Goal: Transaction & Acquisition: Purchase product/service

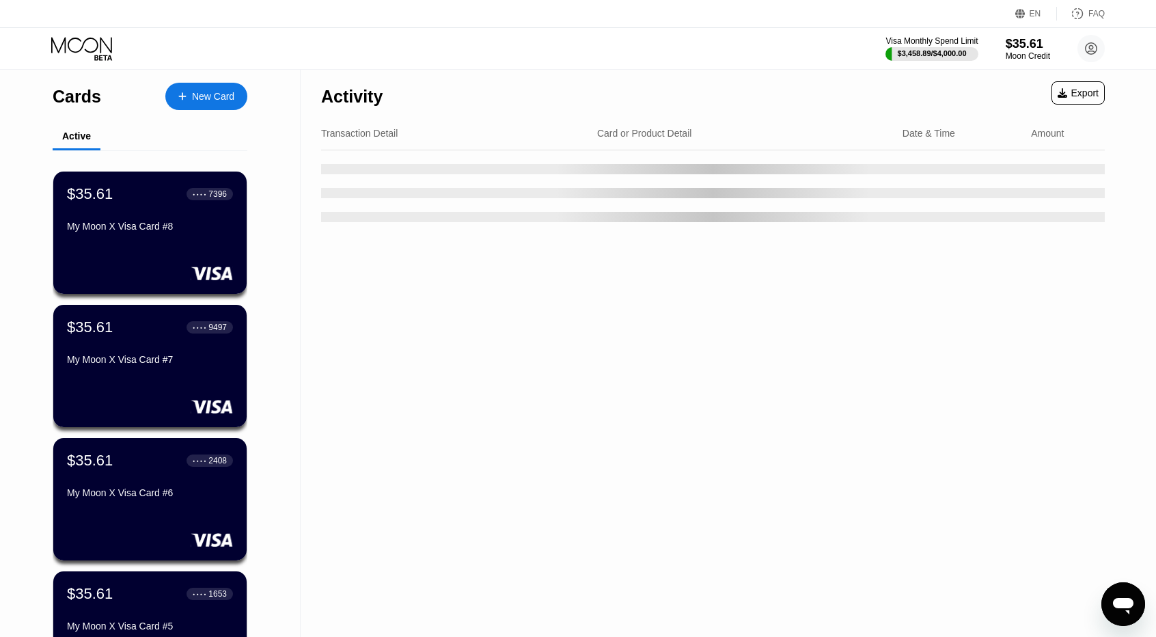
click at [778, 105] on div "Activity Export" at bounding box center [713, 93] width 784 height 48
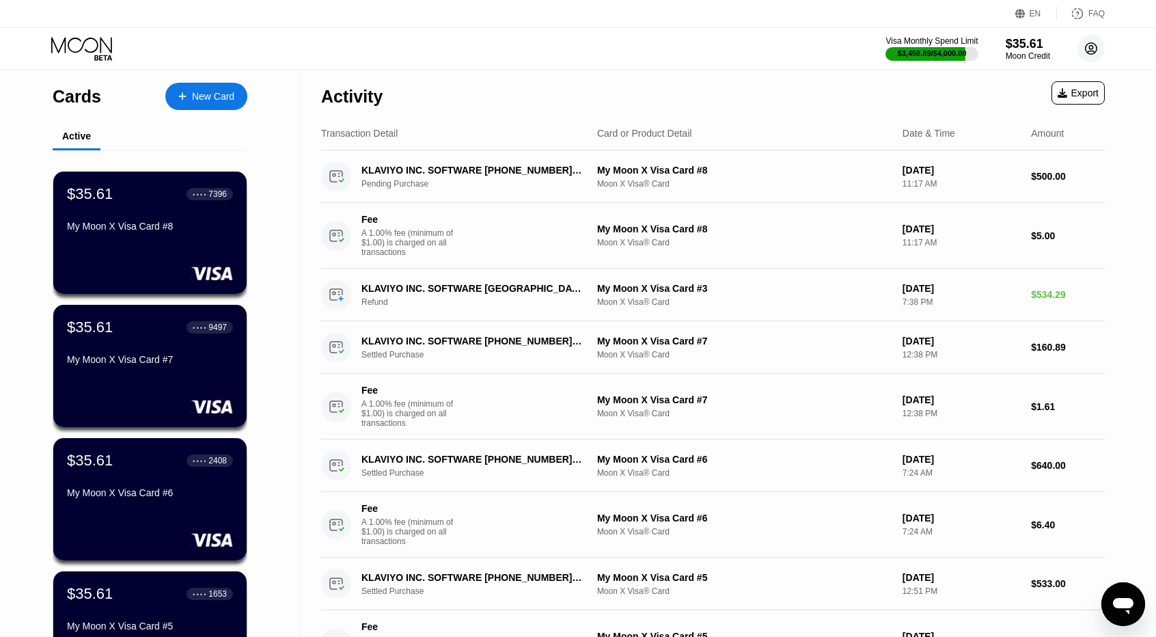
click at [1095, 49] on circle at bounding box center [1091, 48] width 27 height 27
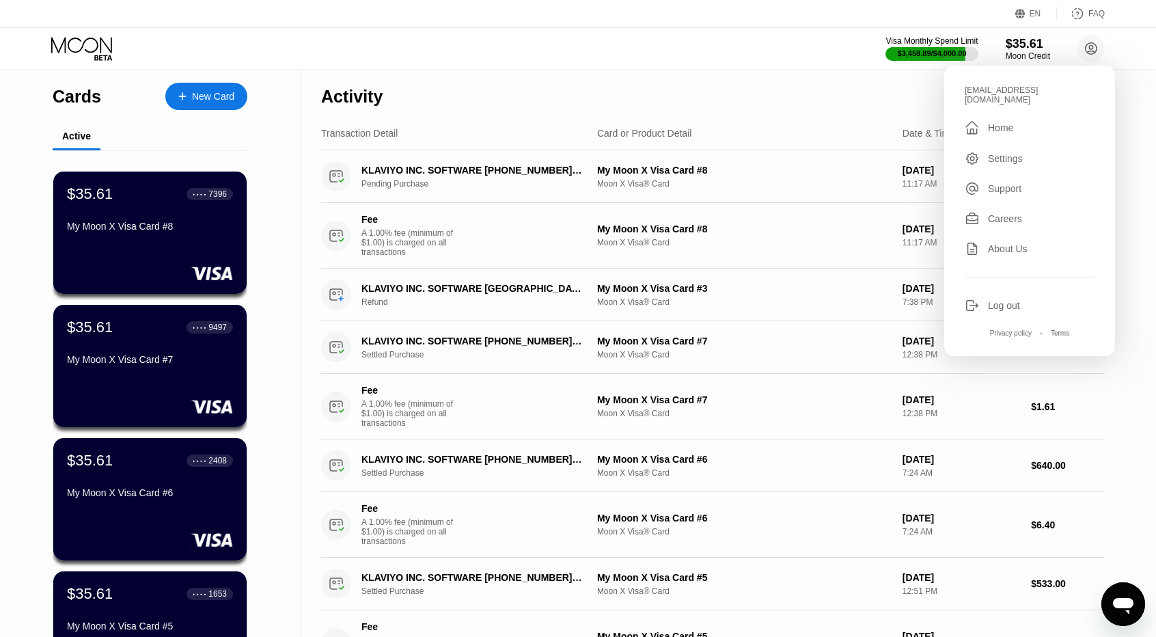
click at [992, 300] on div "Log out" at bounding box center [1004, 305] width 32 height 11
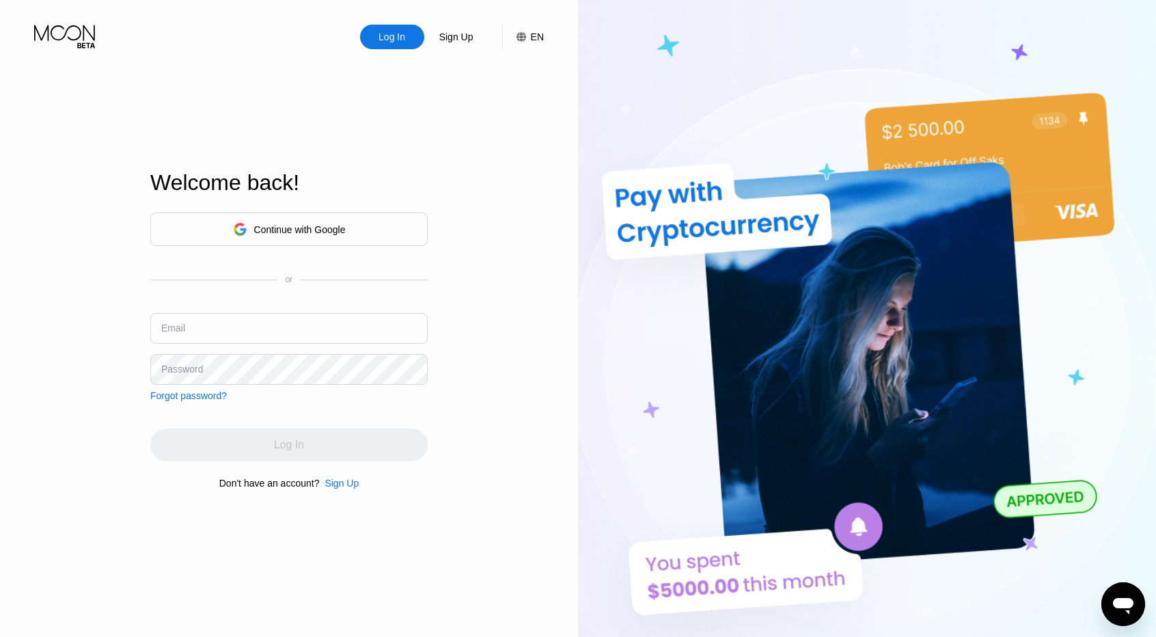
type input "[EMAIL_ADDRESS][DOMAIN_NAME]"
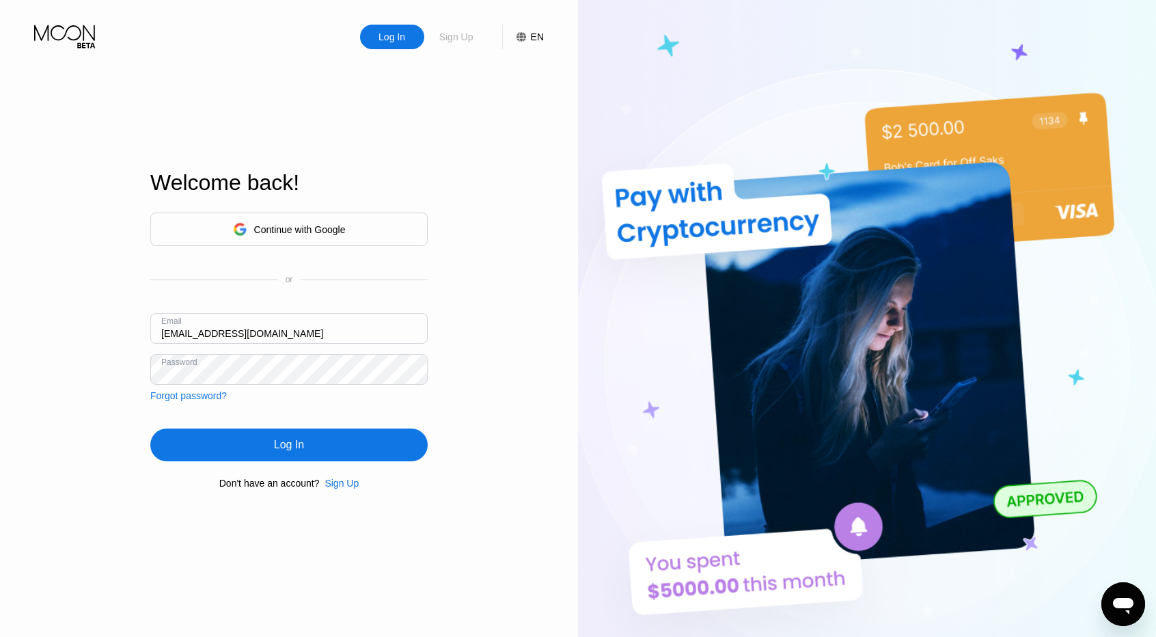
click at [452, 40] on div "Sign Up" at bounding box center [456, 37] width 37 height 14
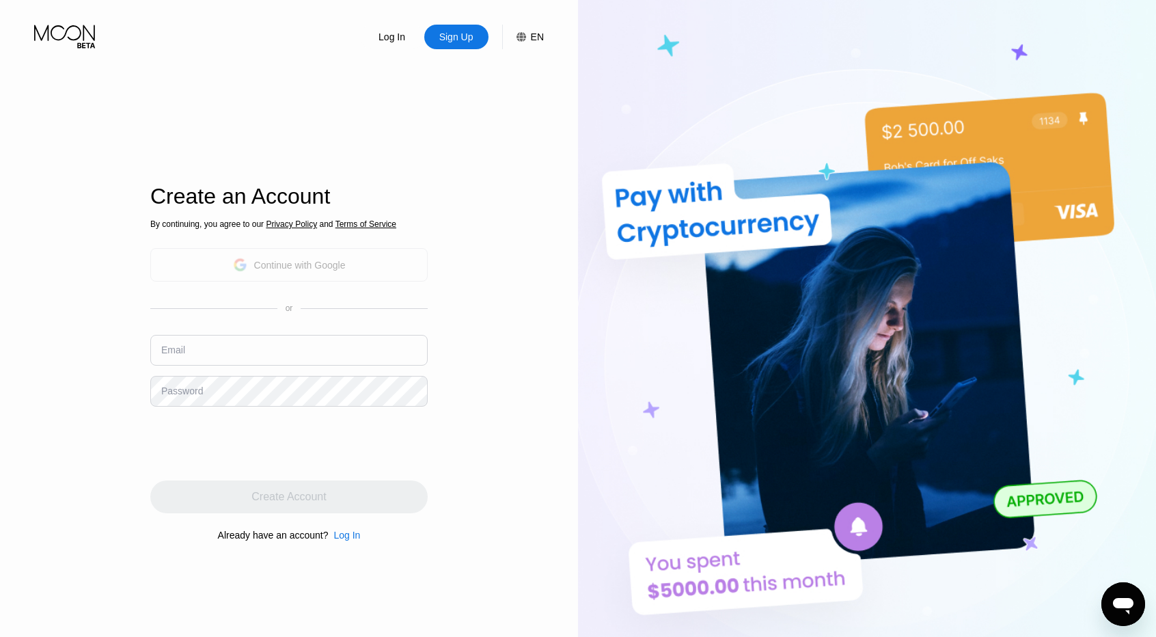
click at [321, 297] on div "By continuing, you agree to our Privacy Policy and Terms of Service Continue wi…" at bounding box center [288, 380] width 277 height 329
click at [316, 268] on div "Continue with Google" at bounding box center [300, 265] width 92 height 11
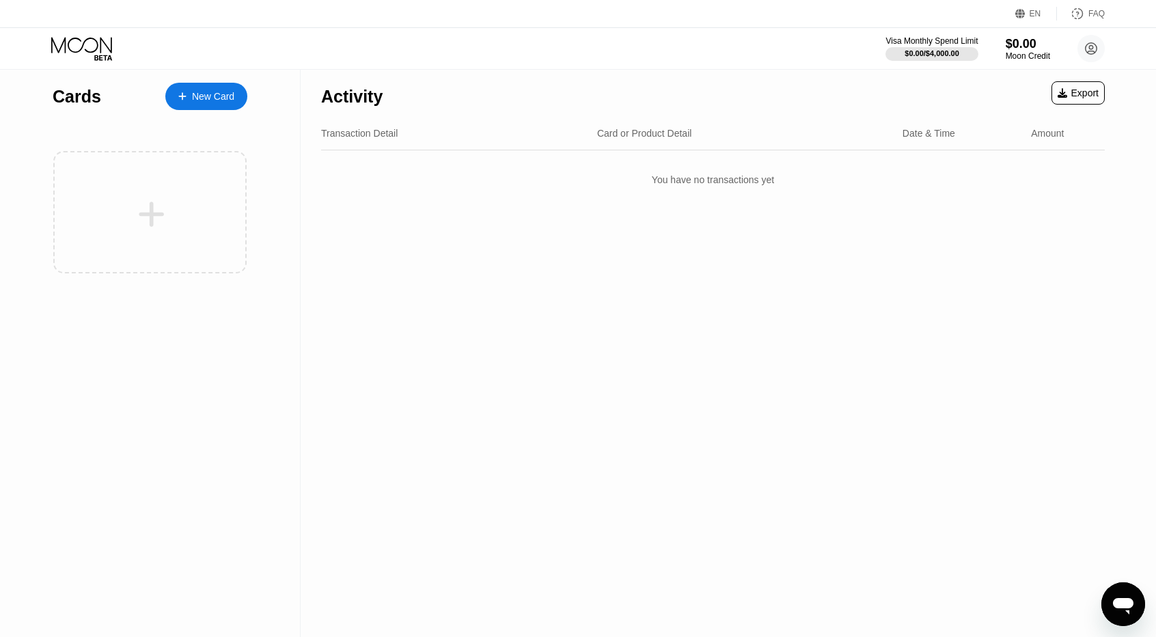
click at [511, 57] on div "Visa Monthly Spend Limit $0.00 / $4,000.00 $0.00 Moon Credit Touati Isam eddine…" at bounding box center [578, 48] width 1156 height 41
click at [512, 62] on div "Visa Monthly Spend Limit $0.00 / $4,000.00 $0.00 Moon Credit Touati Isam eddine…" at bounding box center [578, 48] width 1156 height 41
click at [618, 66] on div "Visa Monthly Spend Limit $0.00 / $4,000.00 $0.00 Moon Credit Touati Isam eddine…" at bounding box center [578, 48] width 1156 height 41
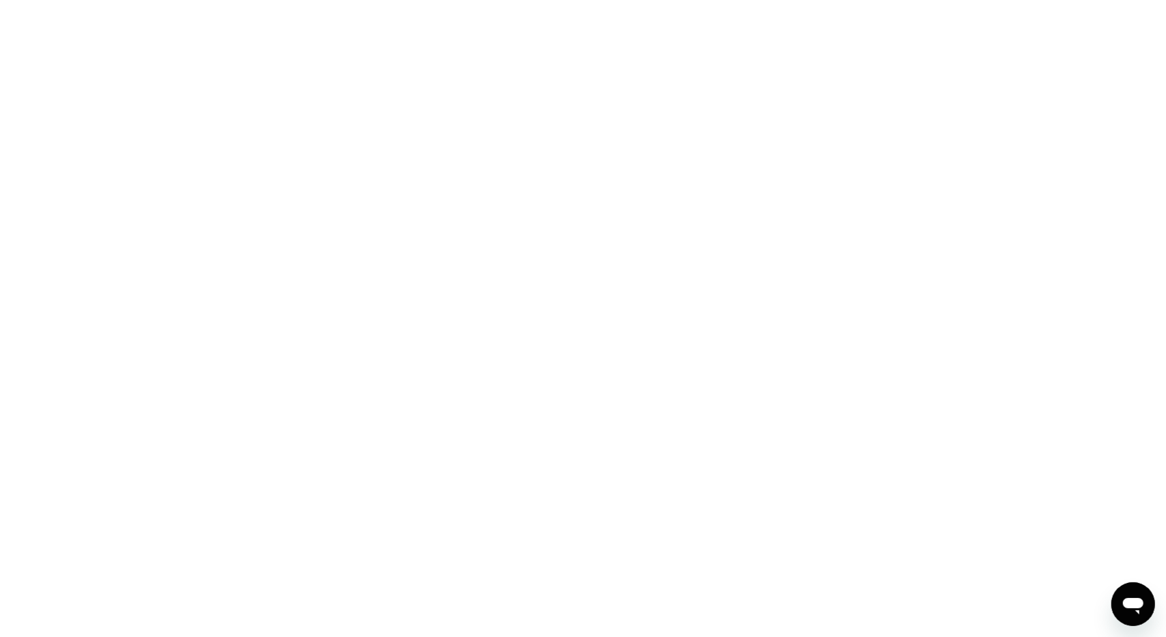
click at [825, 70] on div at bounding box center [583, 318] width 1166 height 637
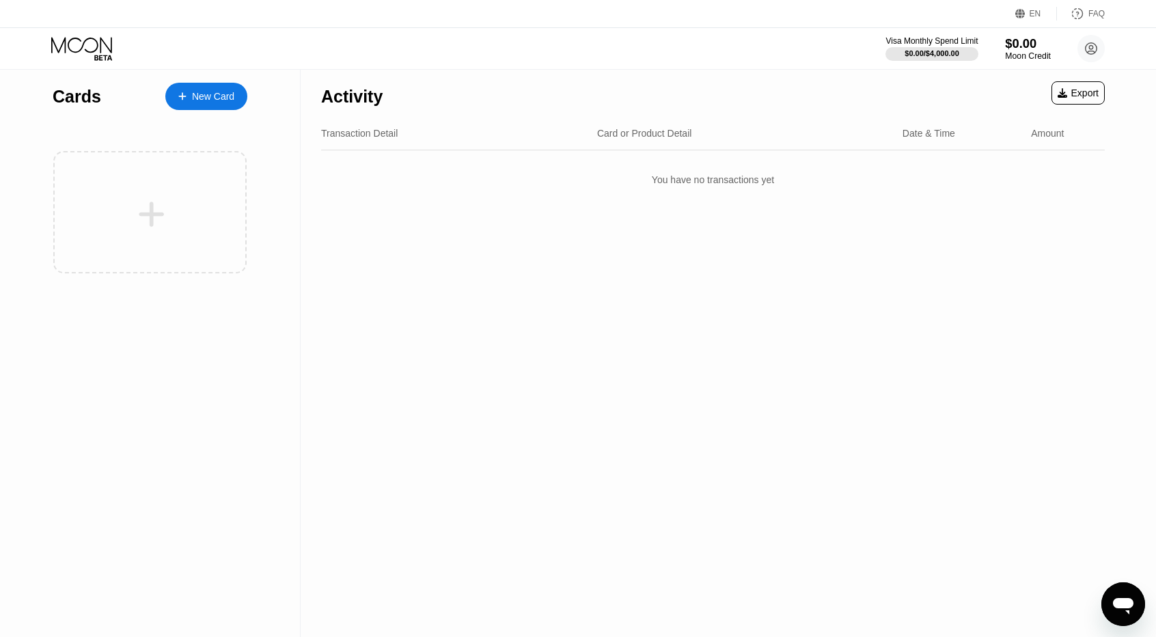
click at [1028, 54] on div "Moon Credit" at bounding box center [1028, 56] width 46 height 10
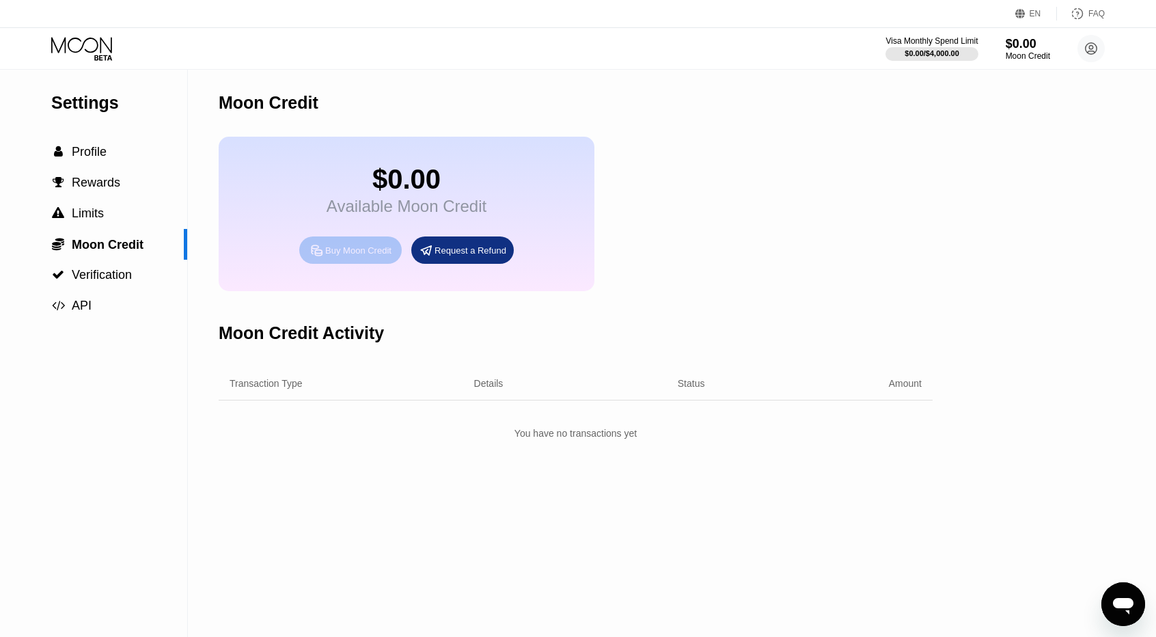
click at [338, 264] on div "Buy Moon Credit" at bounding box center [350, 249] width 102 height 27
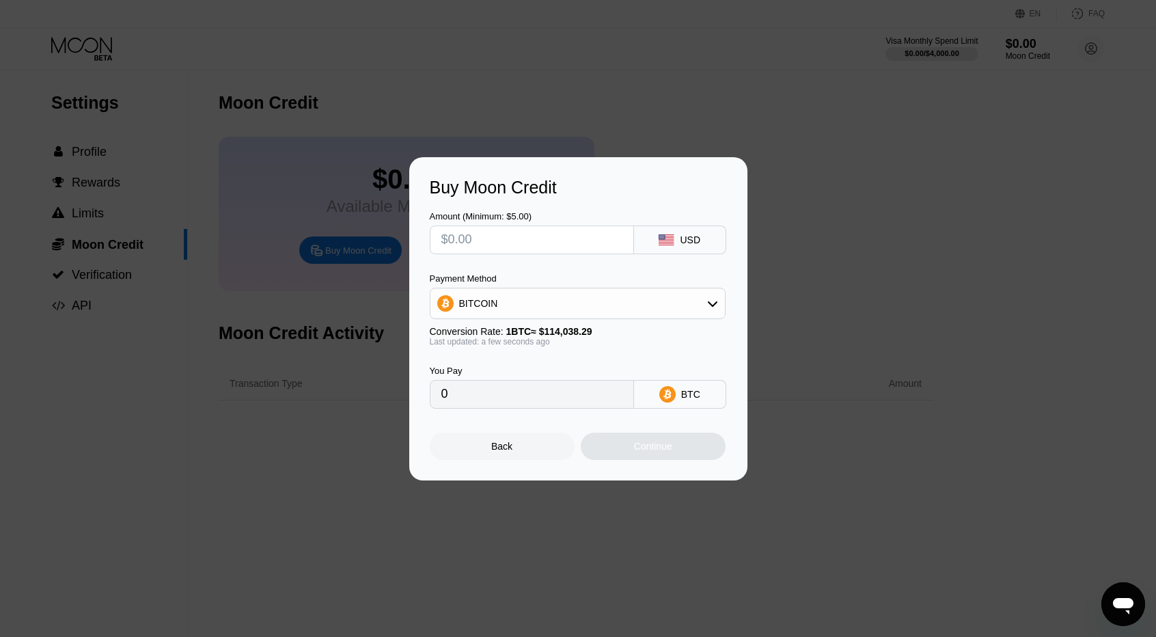
click at [538, 245] on input "text" at bounding box center [531, 239] width 181 height 27
type input "$3"
type input "0.00002631"
type input "$30"
type input "0.00026307"
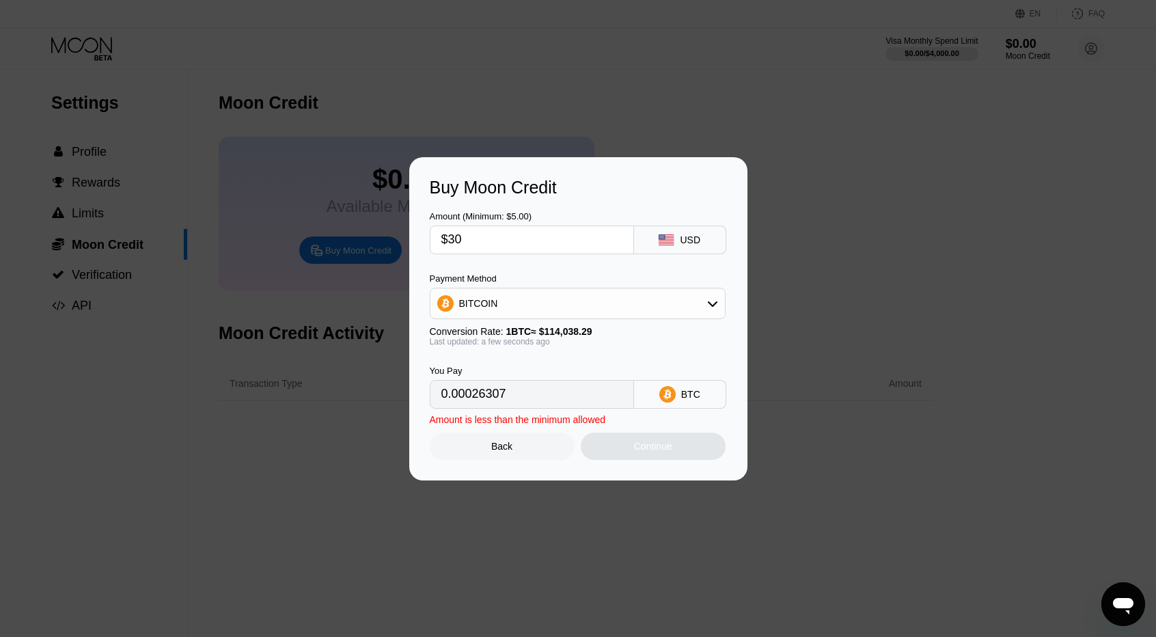
type input "$300"
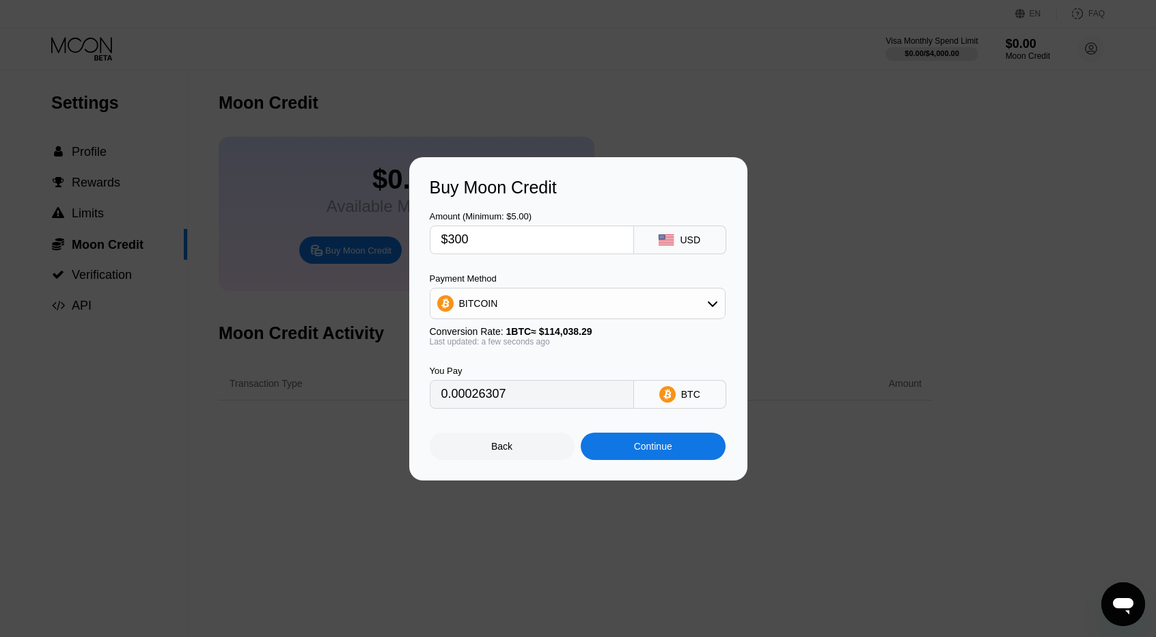
type input "0.00263070"
type input "$3000"
type input "0.02630696"
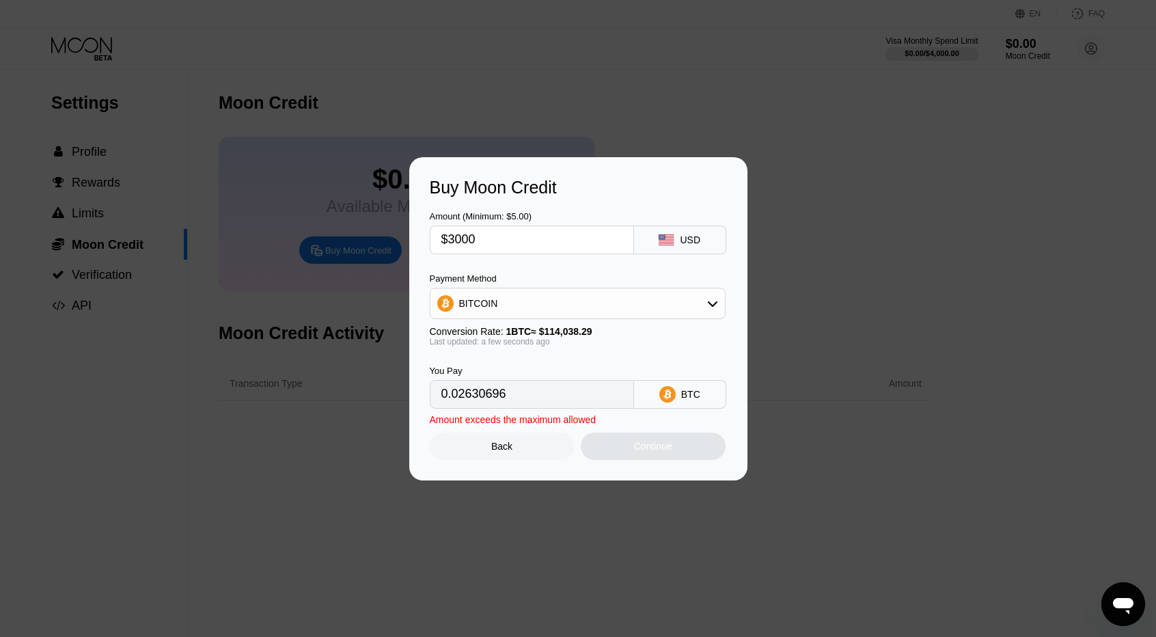
type input "$1999.99"
click at [515, 270] on div "Amount (Minimum: $5.00) $1999.99 USD Payment Method BITCOIN Conversion Rate: 1 …" at bounding box center [578, 302] width 297 height 211
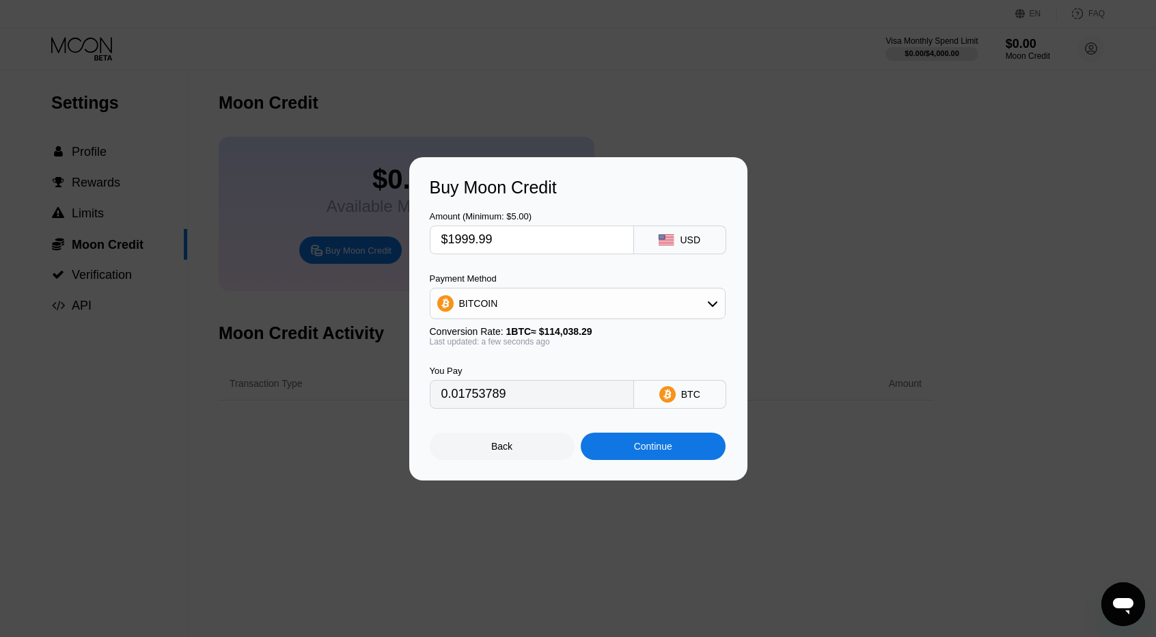
click at [540, 312] on div "BITCOIN" at bounding box center [577, 303] width 294 height 27
click at [534, 363] on div "USDT on TRON" at bounding box center [578, 370] width 288 height 27
type input "2020.19"
click at [666, 374] on div "You Pay 2020.19 USDT TRC-20" at bounding box center [578, 377] width 297 height 62
click at [650, 452] on div "Continue" at bounding box center [653, 446] width 38 height 11
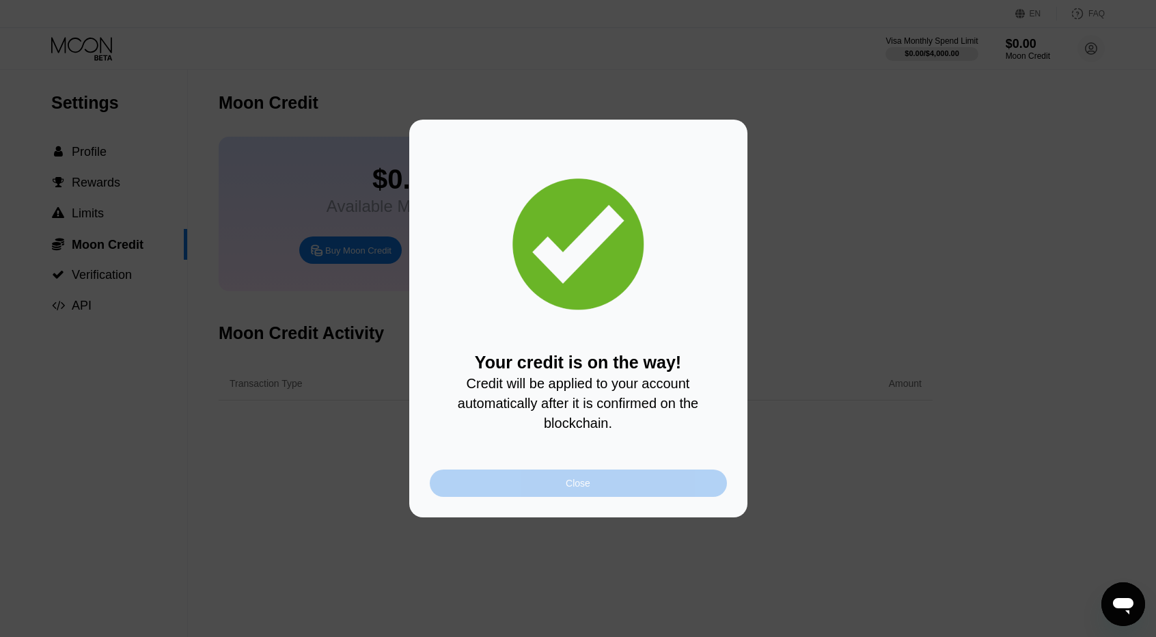
click at [631, 486] on div "Close" at bounding box center [578, 482] width 297 height 27
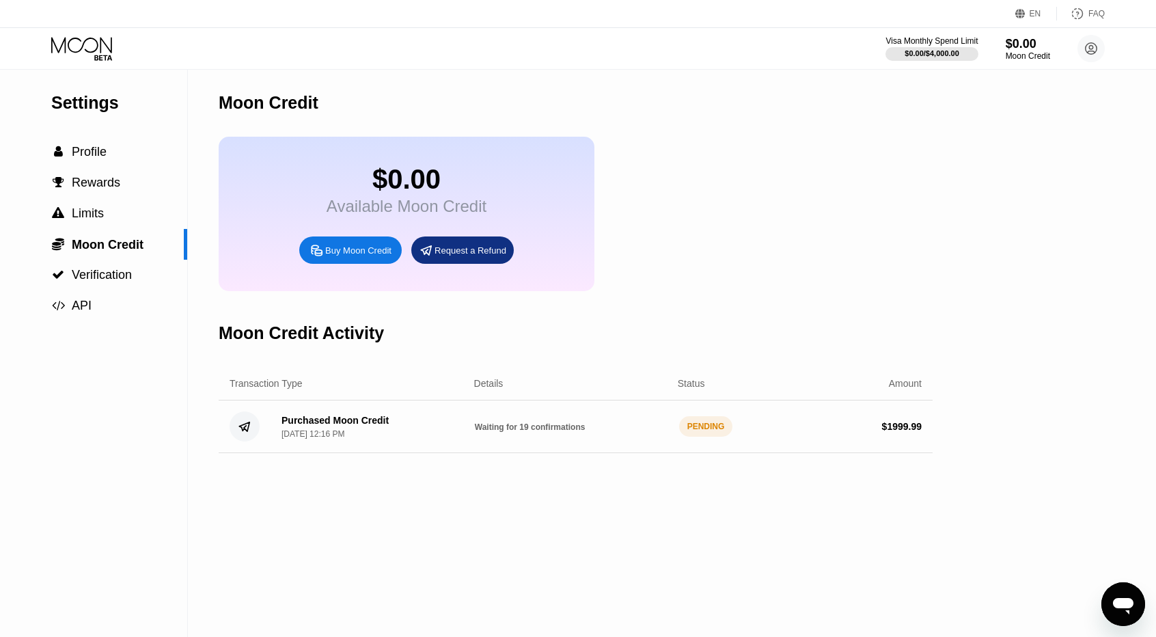
click at [571, 432] on span "Waiting for 19 confirmations" at bounding box center [530, 427] width 111 height 10
click at [725, 315] on div "Moon Credit Activity" at bounding box center [576, 333] width 714 height 68
click at [686, 331] on div "Moon Credit Activity" at bounding box center [576, 333] width 714 height 68
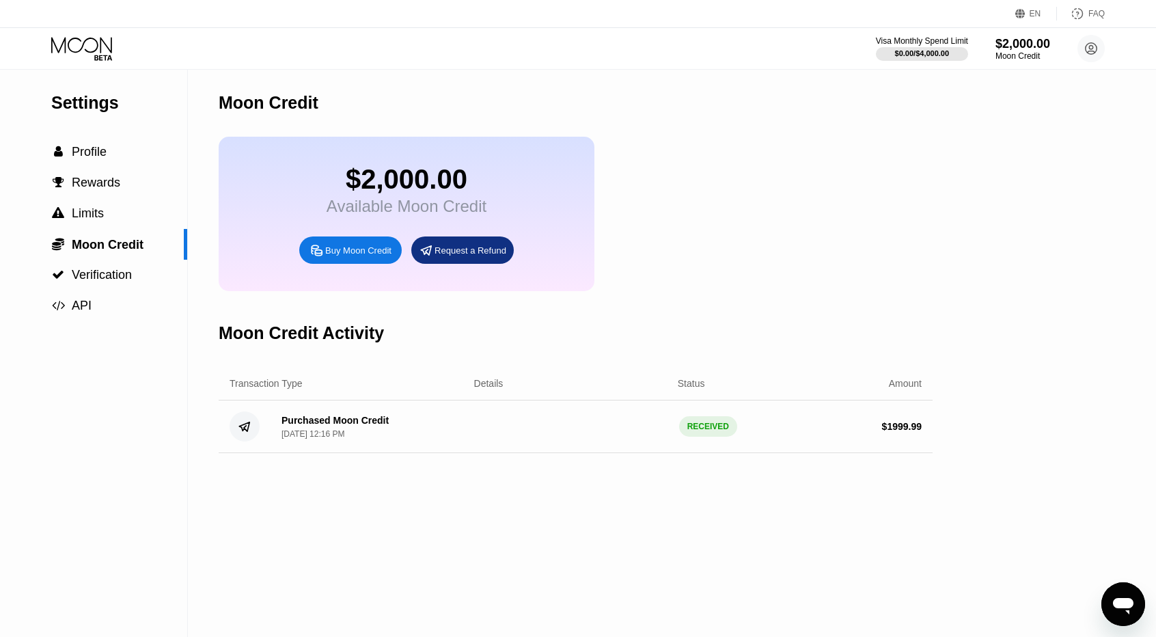
click at [678, 206] on div "$2,000.00 Available Moon Credit Buy Moon Credit Request a Refund" at bounding box center [576, 214] width 714 height 154
